Goal: Task Accomplishment & Management: Manage account settings

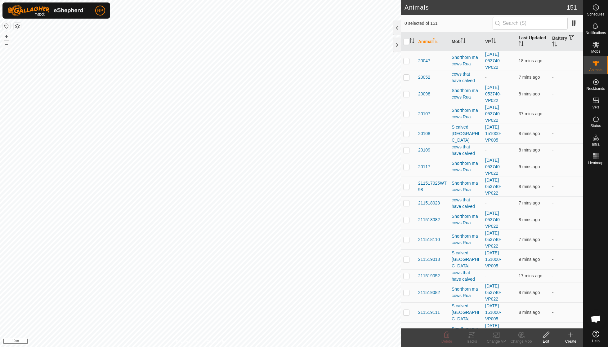
click at [524, 44] on th "Last Updated" at bounding box center [532, 41] width 33 height 19
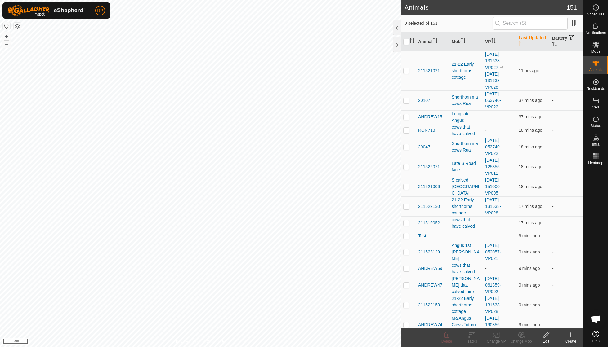
click at [524, 41] on th "Last Updated" at bounding box center [532, 41] width 33 height 19
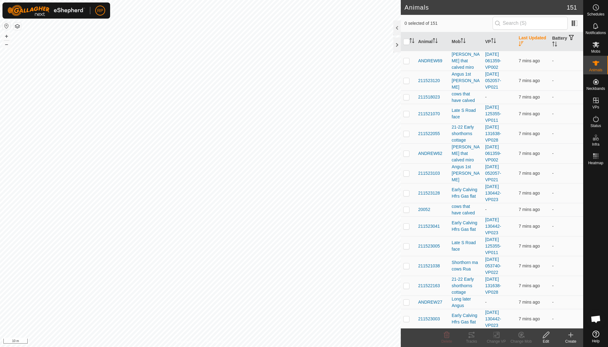
click at [524, 41] on th "Last Updated" at bounding box center [532, 41] width 33 height 19
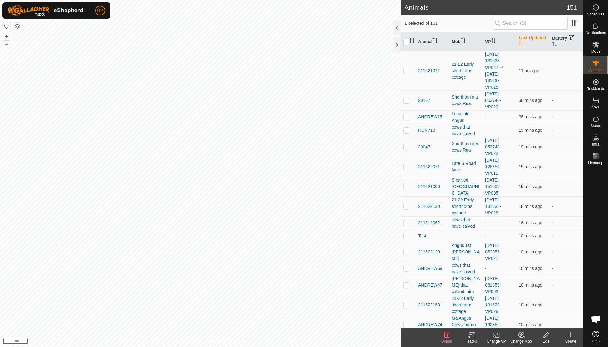
click at [520, 336] on icon at bounding box center [520, 336] width 2 height 2
click at [522, 309] on link "Choose Mob..." at bounding box center [539, 308] width 61 height 12
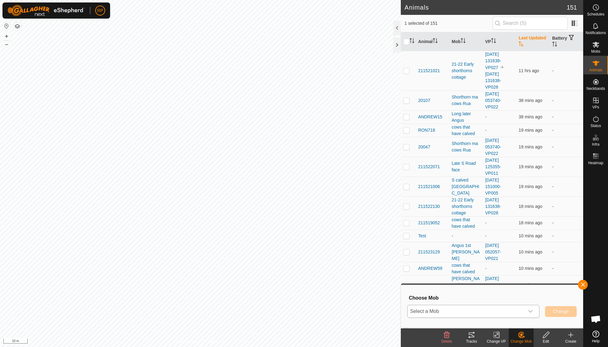
click at [531, 310] on icon "dropdown trigger" at bounding box center [530, 311] width 5 height 5
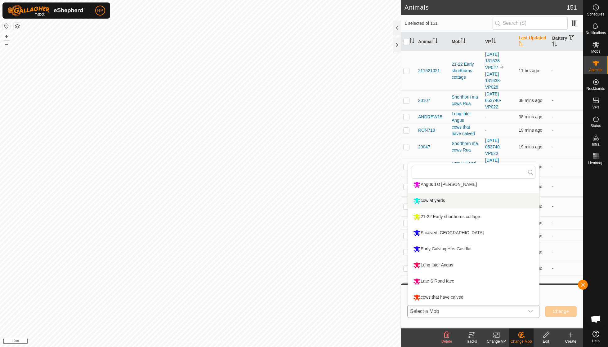
scroll to position [85, 0]
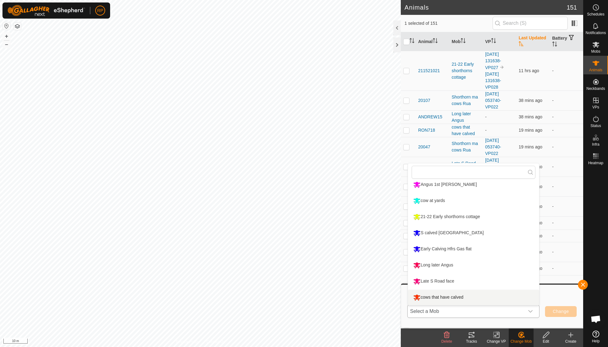
click at [460, 298] on li "cows that have calved" at bounding box center [473, 298] width 131 height 16
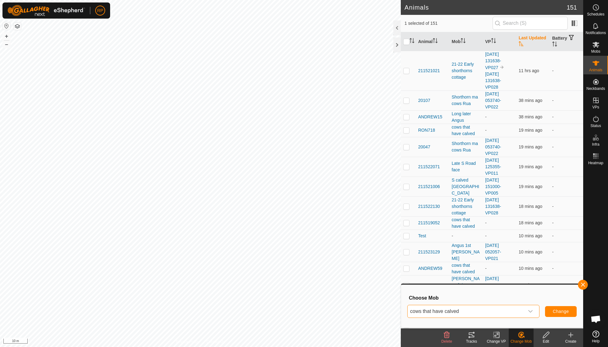
click at [566, 312] on span "Change" at bounding box center [560, 311] width 16 height 5
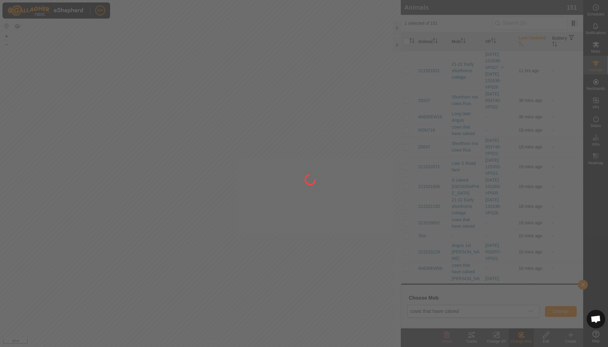
checkbox input "false"
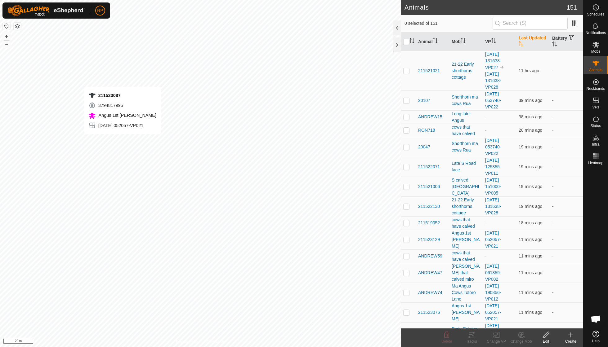
checkbox input "true"
click at [496, 335] on icon at bounding box center [496, 334] width 8 height 7
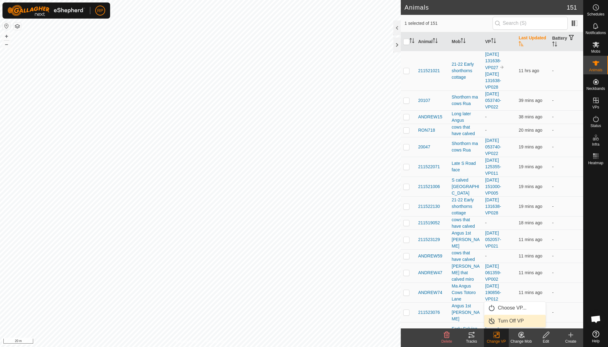
click at [505, 320] on link "Turn Off VP" at bounding box center [514, 321] width 61 height 12
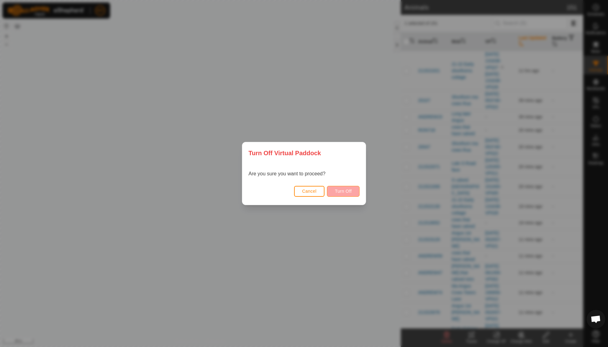
click at [357, 196] on button "Turn Off" at bounding box center [343, 191] width 33 height 11
